Goal: Find specific fact: Find specific fact

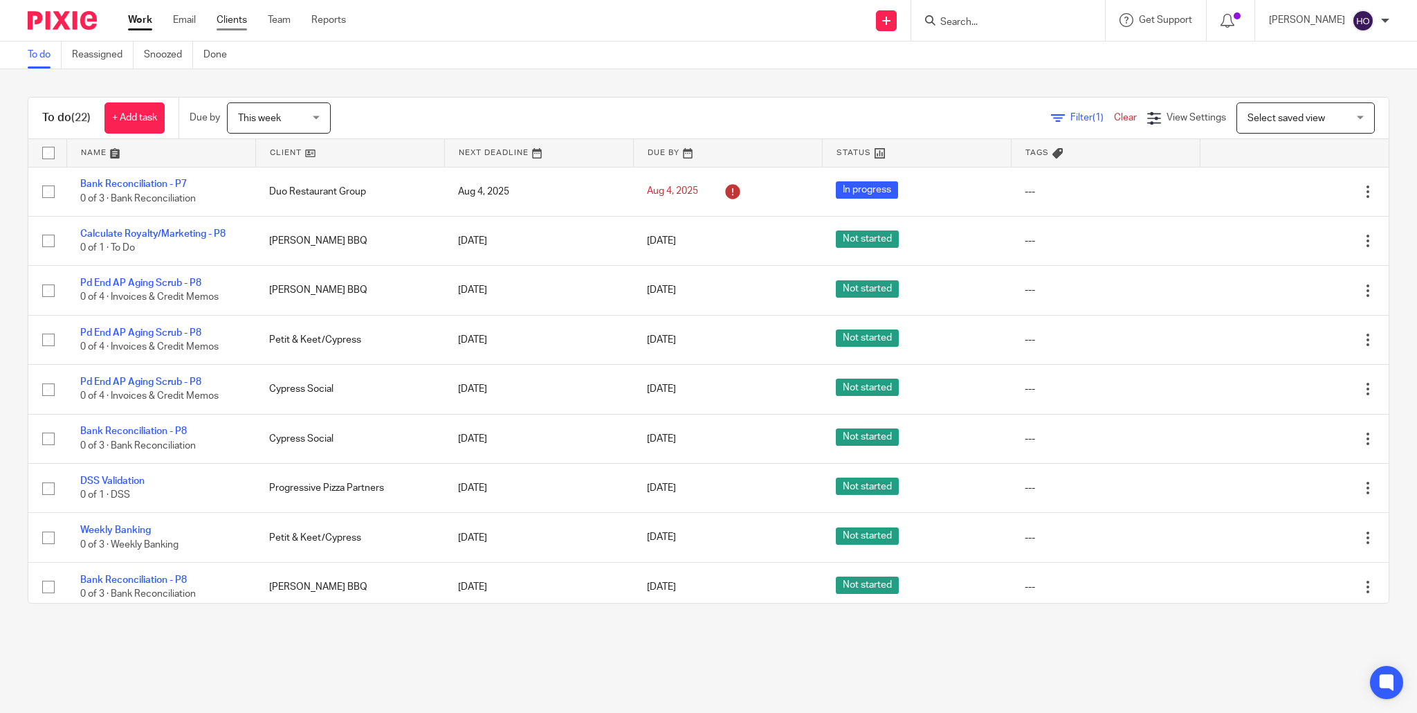
click at [237, 18] on link "Clients" at bounding box center [232, 20] width 30 height 14
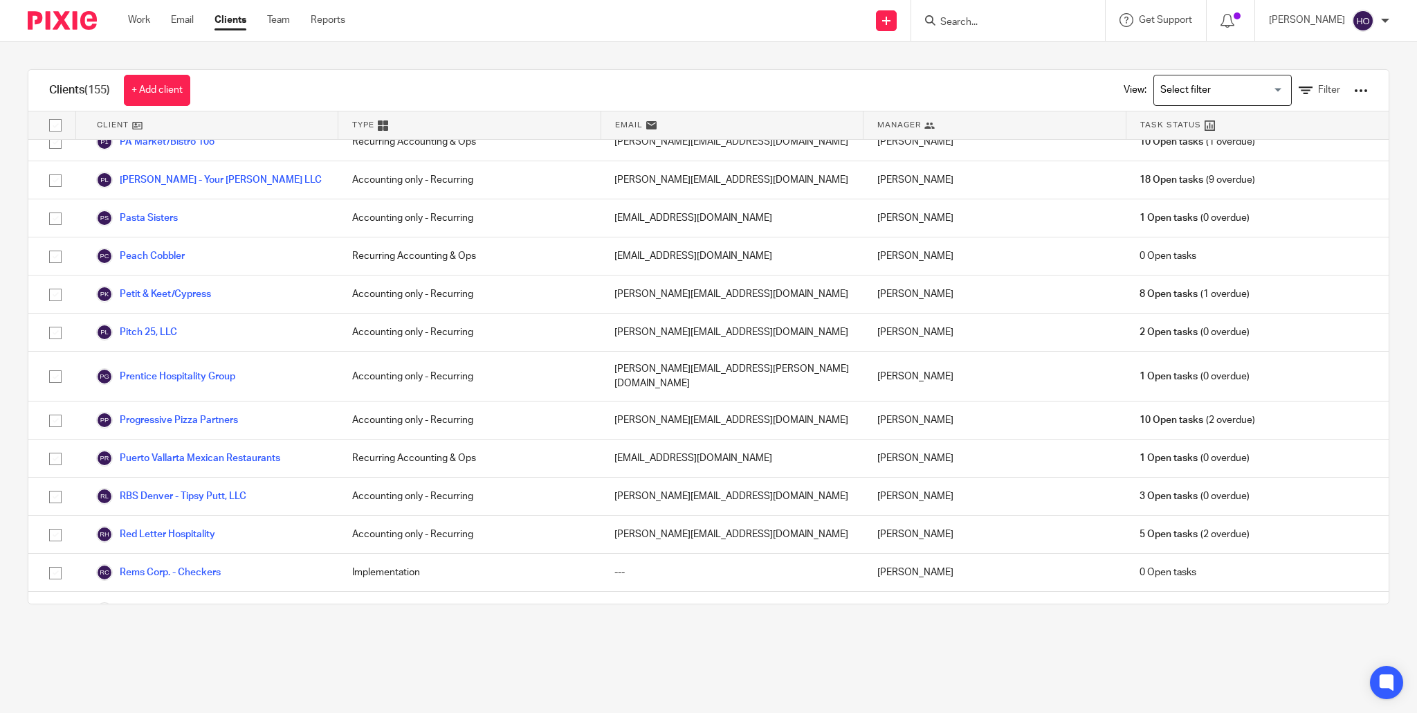
scroll to position [2730, 0]
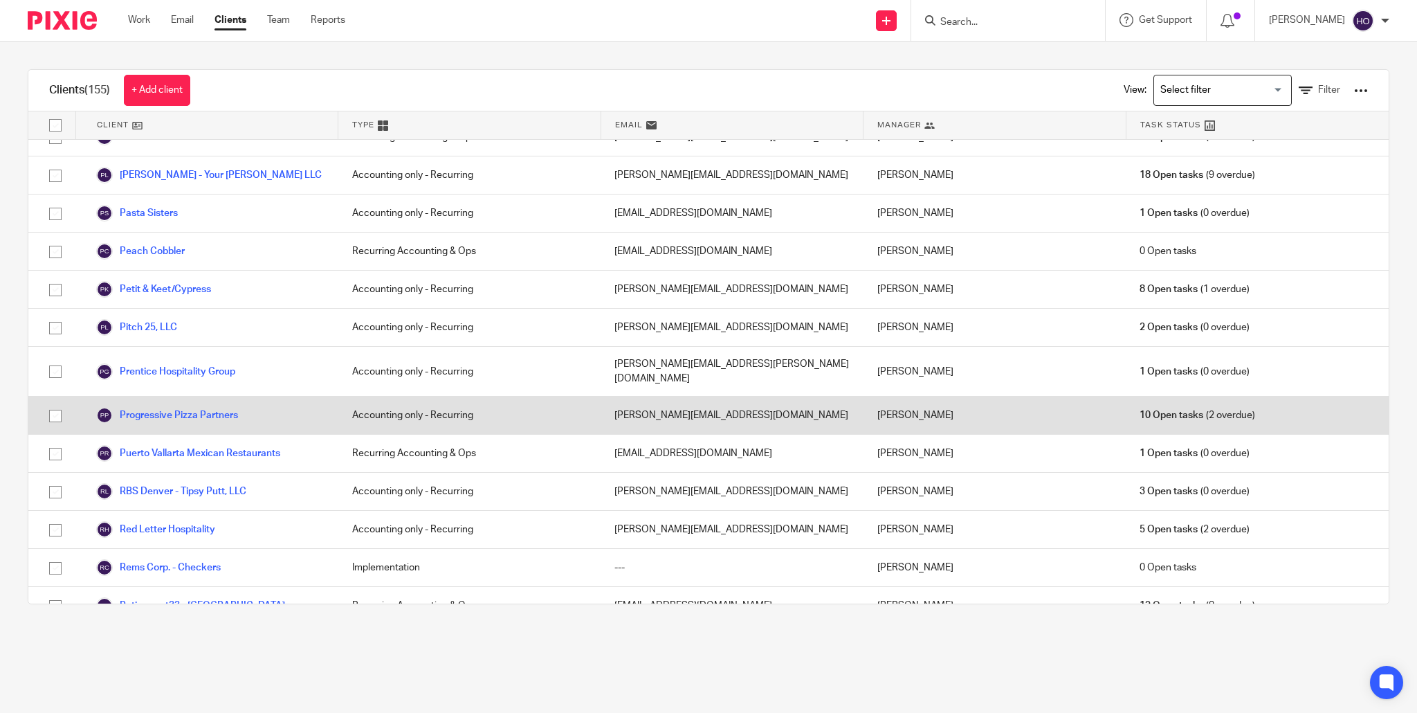
click at [785, 396] on div "[PERSON_NAME][EMAIL_ADDRESS][DOMAIN_NAME]" at bounding box center [732, 414] width 263 height 37
click at [187, 407] on link "Progressive Pizza Partners" at bounding box center [167, 415] width 142 height 17
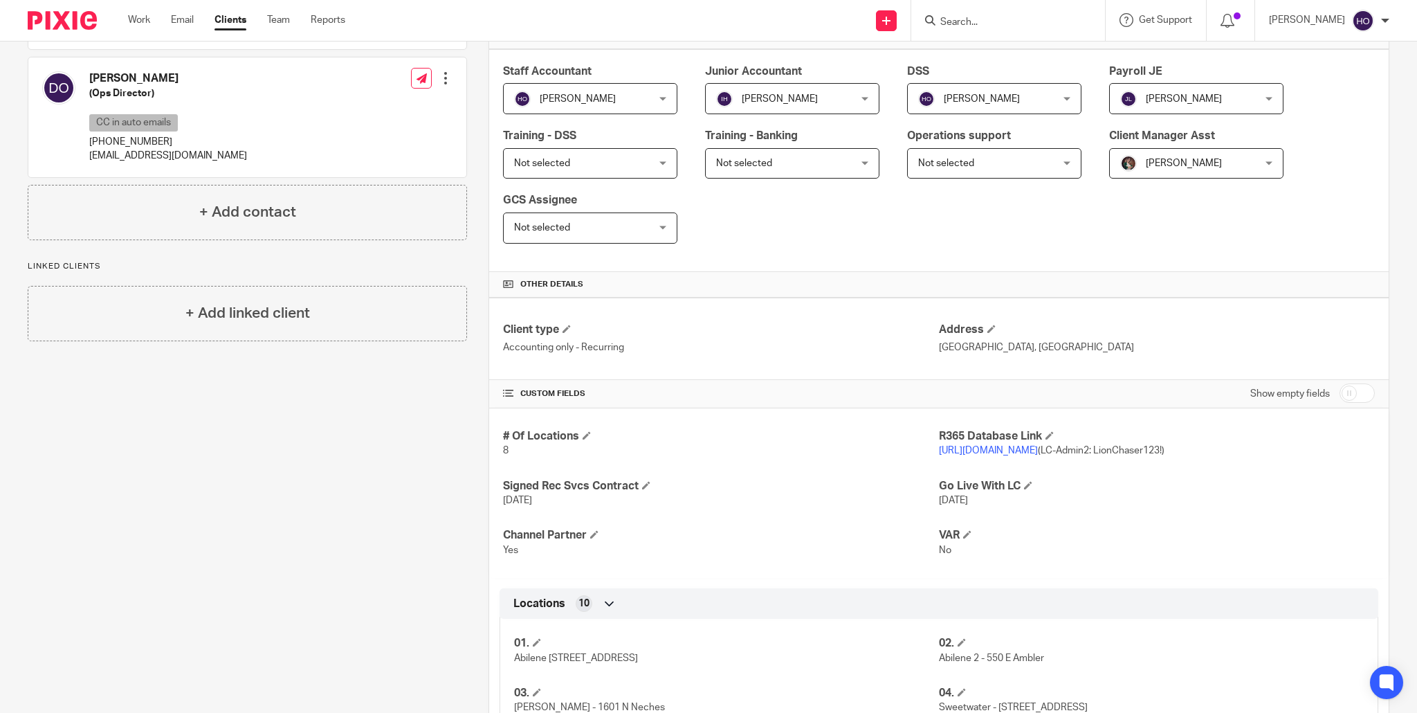
scroll to position [228, 0]
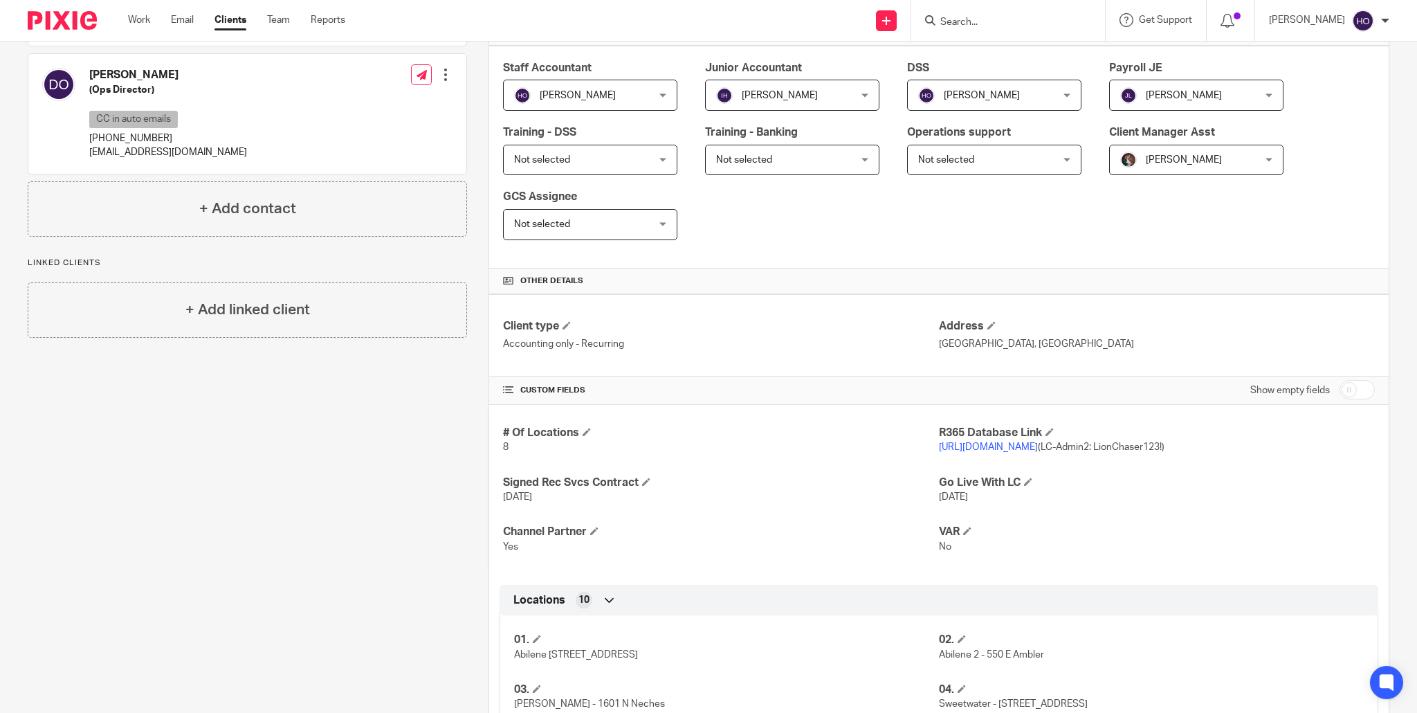
click at [934, 446] on p "8" at bounding box center [721, 447] width 436 height 14
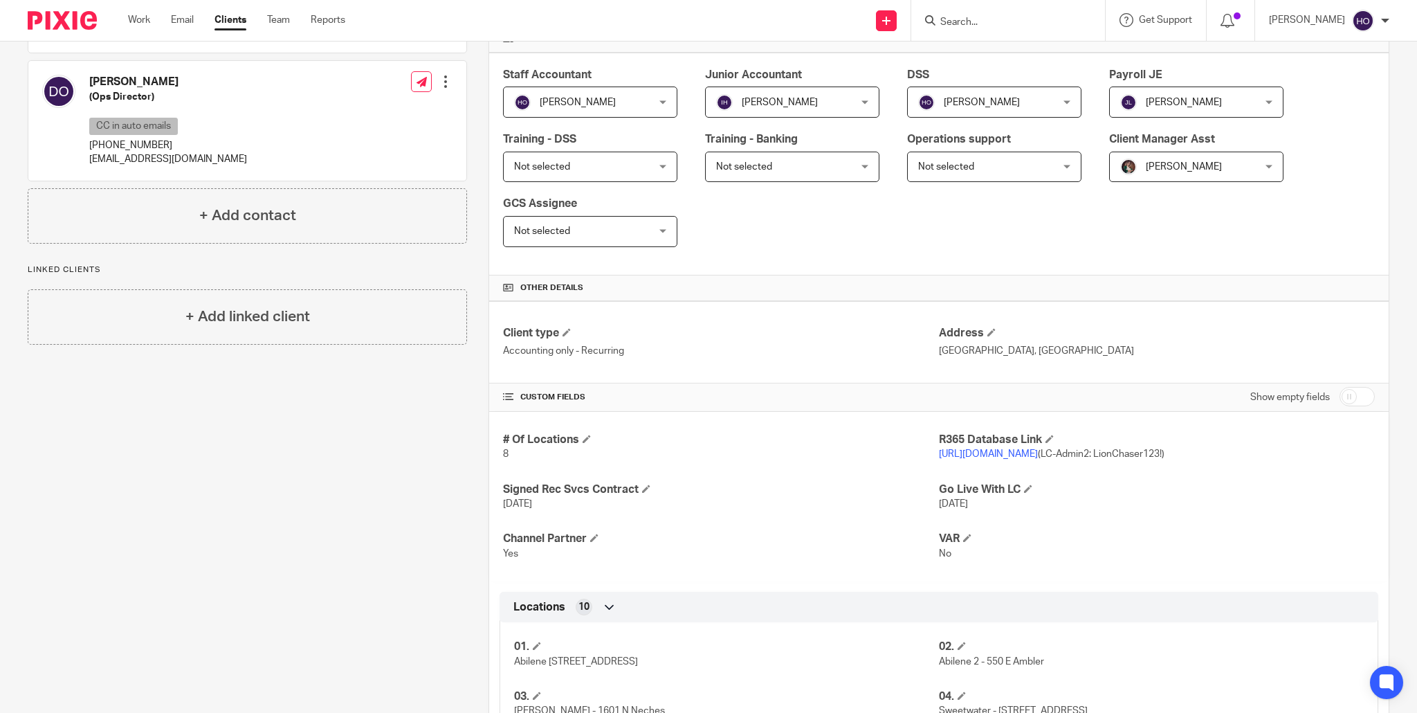
drag, startPoint x: 941, startPoint y: 446, endPoint x: 926, endPoint y: 449, distance: 14.8
click at [940, 446] on div "R365 Database Link https://pizzapartners.restaurant365.com/ (LC-Admin2: LionCha…" at bounding box center [1157, 446] width 436 height 29
drag, startPoint x: 928, startPoint y: 452, endPoint x: 1250, endPoint y: 449, distance: 322.4
click at [1250, 449] on div "# Of Locations 8 R365 Database Link https://pizzapartners.restaurant365.com/ (L…" at bounding box center [938, 495] width 899 height 170
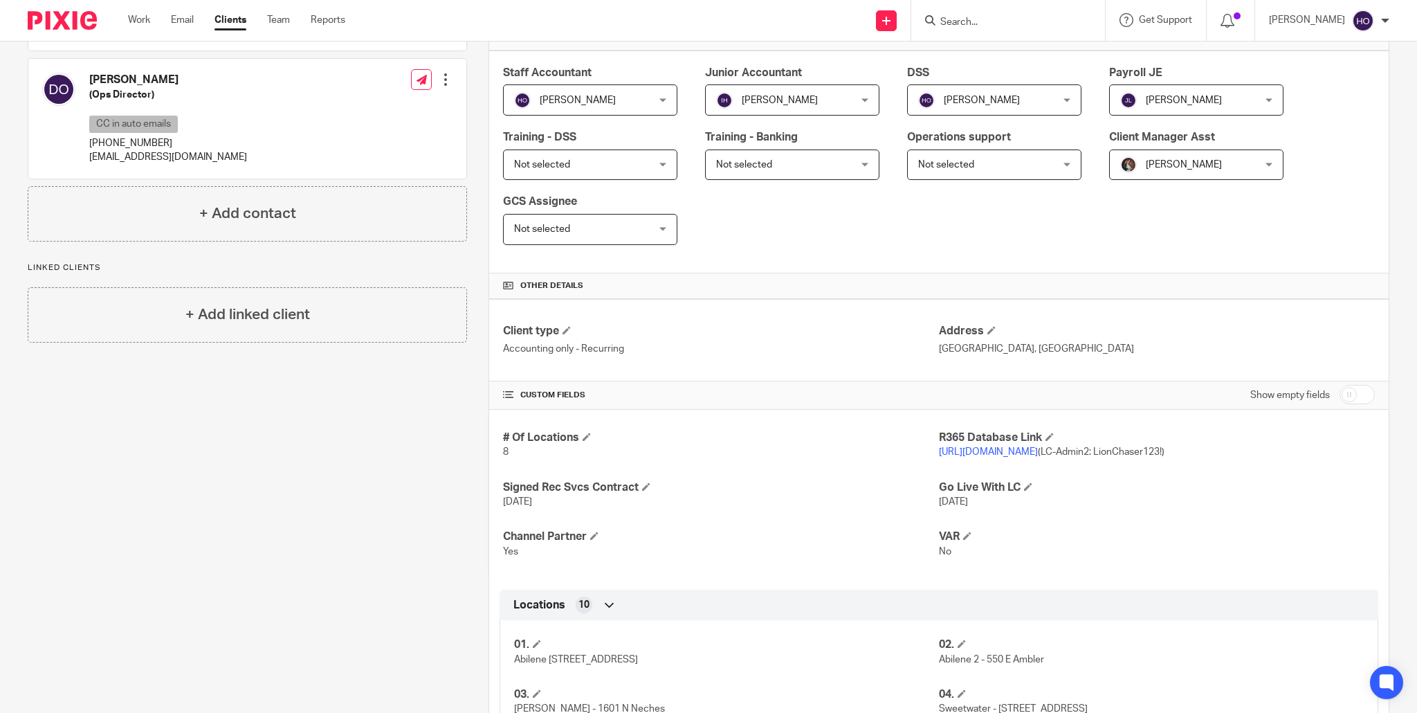
scroll to position [221, 0]
click at [1068, 478] on div "# Of Locations 8 R365 Database Link https://pizzapartners.restaurant365.com/ (L…" at bounding box center [938, 497] width 899 height 170
drag, startPoint x: 935, startPoint y: 455, endPoint x: 908, endPoint y: 463, distance: 28.7
click at [908, 463] on div "# Of Locations 8 R365 Database Link https://pizzapartners.restaurant365.com/ (L…" at bounding box center [938, 497] width 899 height 170
click at [1008, 471] on div "# Of Locations 8 R365 Database Link https://pizzapartners.restaurant365.com/ (L…" at bounding box center [938, 497] width 899 height 170
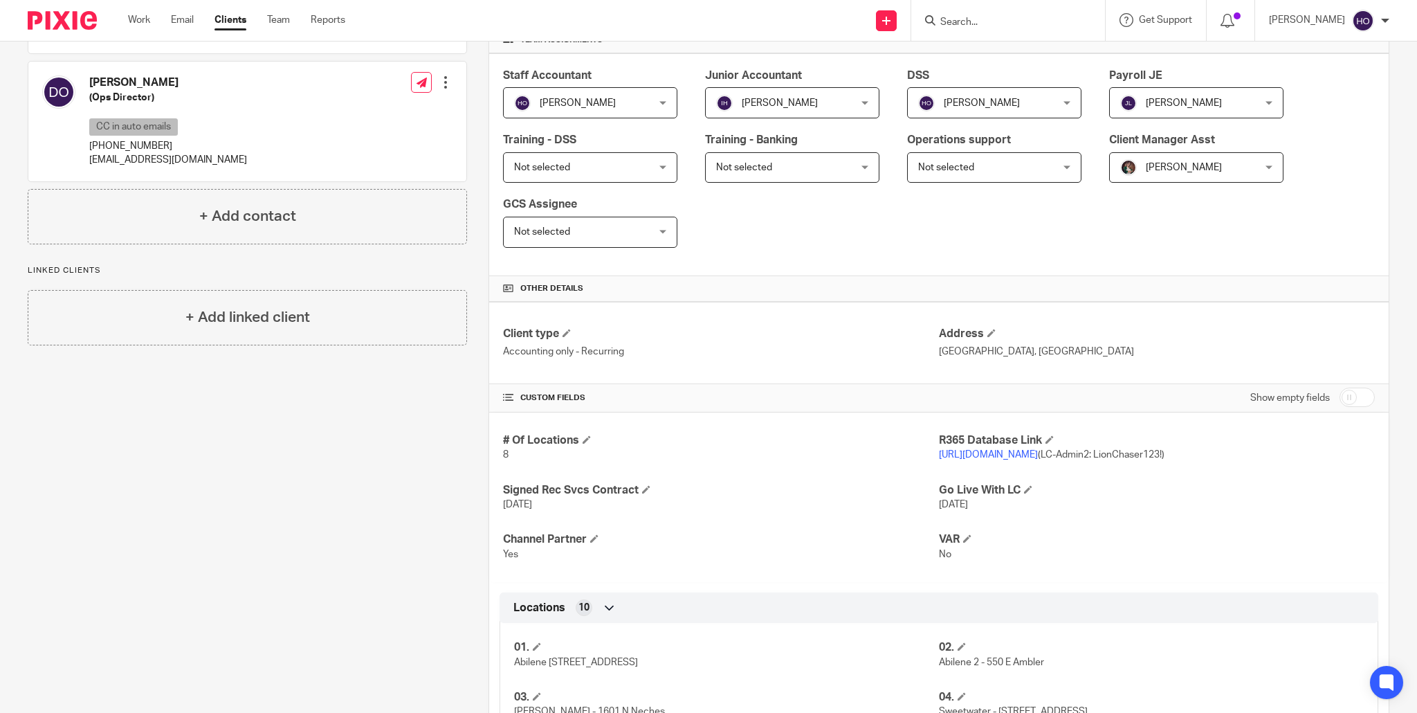
drag, startPoint x: 936, startPoint y: 455, endPoint x: 1210, endPoint y: 466, distance: 274.3
click at [1210, 466] on div "# Of Locations 8 R365 Database Link https://pizzapartners.restaurant365.com/ (L…" at bounding box center [938, 497] width 899 height 170
click at [1263, 457] on p "https://pizzapartners.restaurant365.com/ (LC-Admin2: LionChaser123!)" at bounding box center [1157, 455] width 436 height 14
drag, startPoint x: 1252, startPoint y: 456, endPoint x: 939, endPoint y: 462, distance: 313.5
click at [939, 462] on p "https://pizzapartners.restaurant365.com/ (LC-Admin2: LionChaser123!)" at bounding box center [1157, 455] width 436 height 14
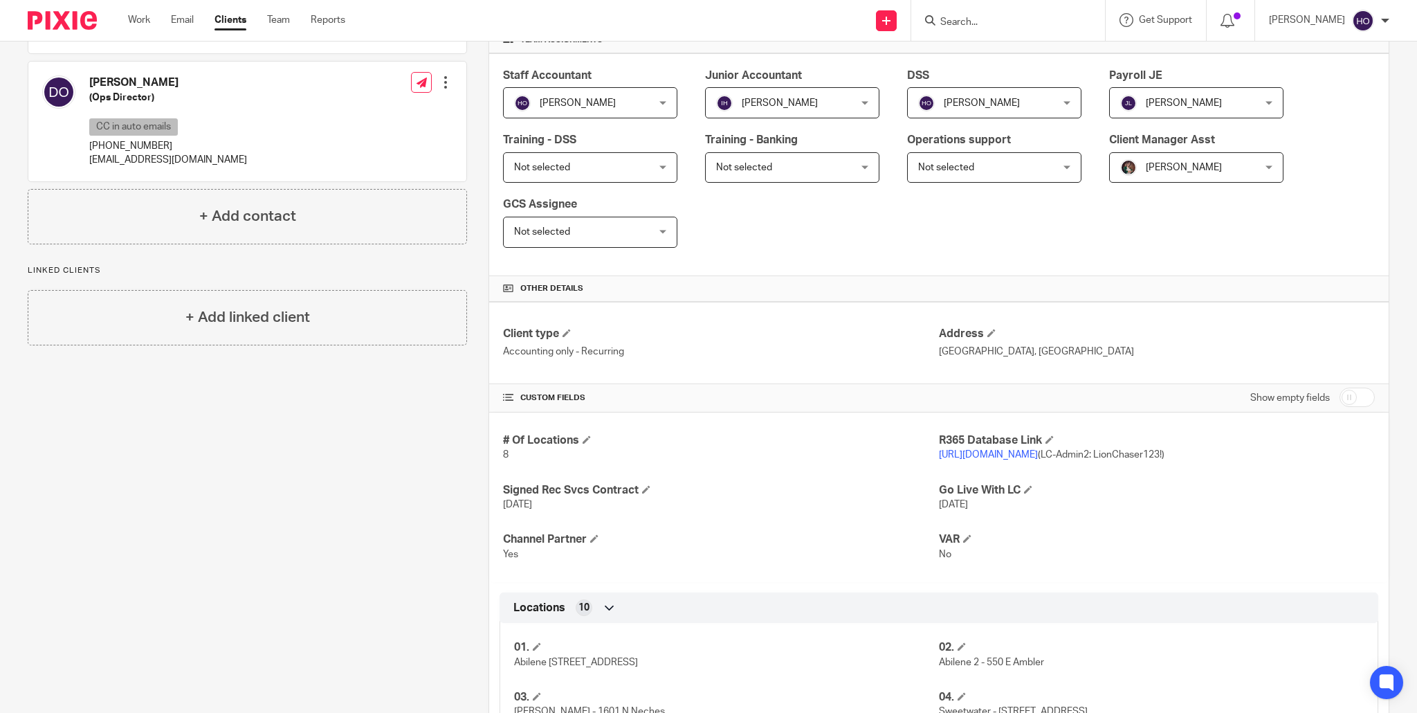
copy span "https://pizzapartners.restaurant365.com/ (LC-Admin2: LionChaser123!)"
